Goal: Task Accomplishment & Management: Use online tool/utility

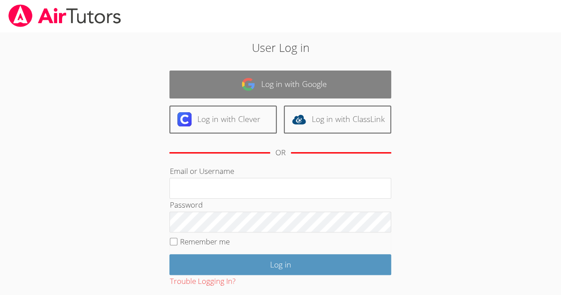
click at [346, 82] on link "Log in with Google" at bounding box center [281, 85] width 222 height 28
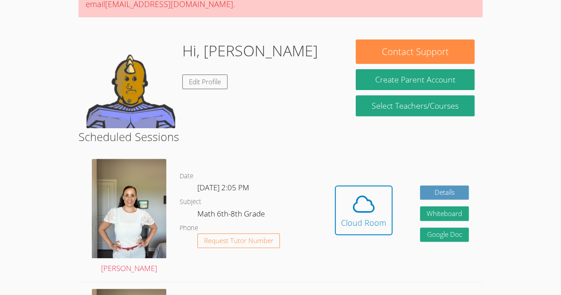
scroll to position [105, 0]
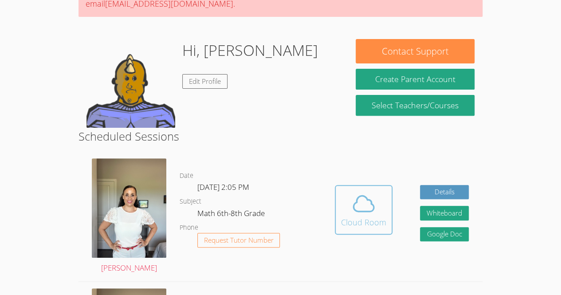
click at [367, 198] on icon at bounding box center [364, 204] width 20 height 16
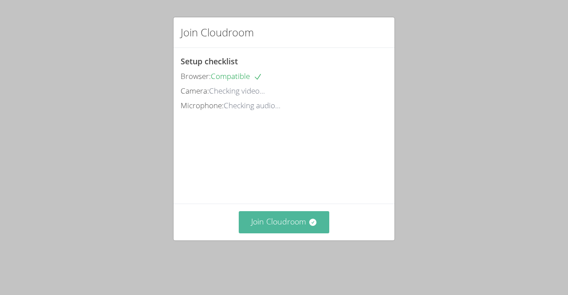
click at [302, 233] on button "Join Cloudroom" at bounding box center [284, 222] width 91 height 22
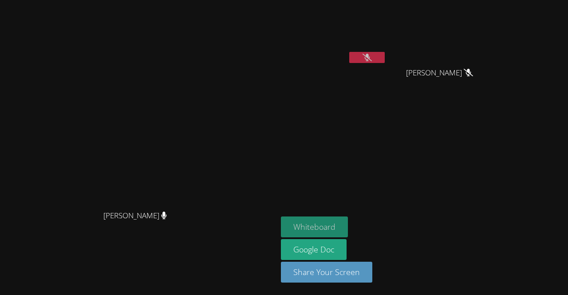
click at [348, 223] on button "Whiteboard" at bounding box center [314, 227] width 67 height 21
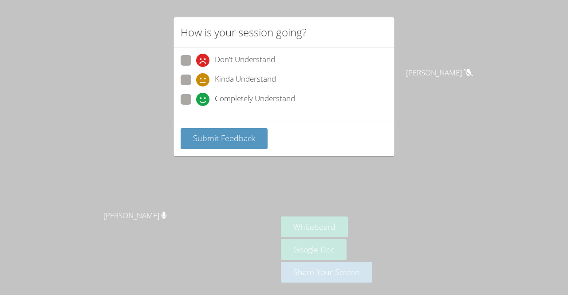
click at [197, 96] on icon at bounding box center [202, 99] width 13 height 13
click at [197, 96] on input "Completely Understand" at bounding box center [200, 98] width 8 height 8
radio input "true"
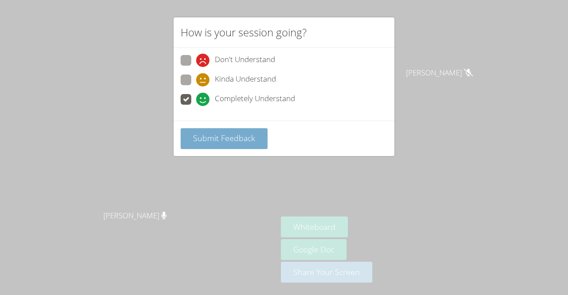
click at [221, 141] on span "Submit Feedback" at bounding box center [224, 138] width 62 height 11
